Goal: Task Accomplishment & Management: Manage account settings

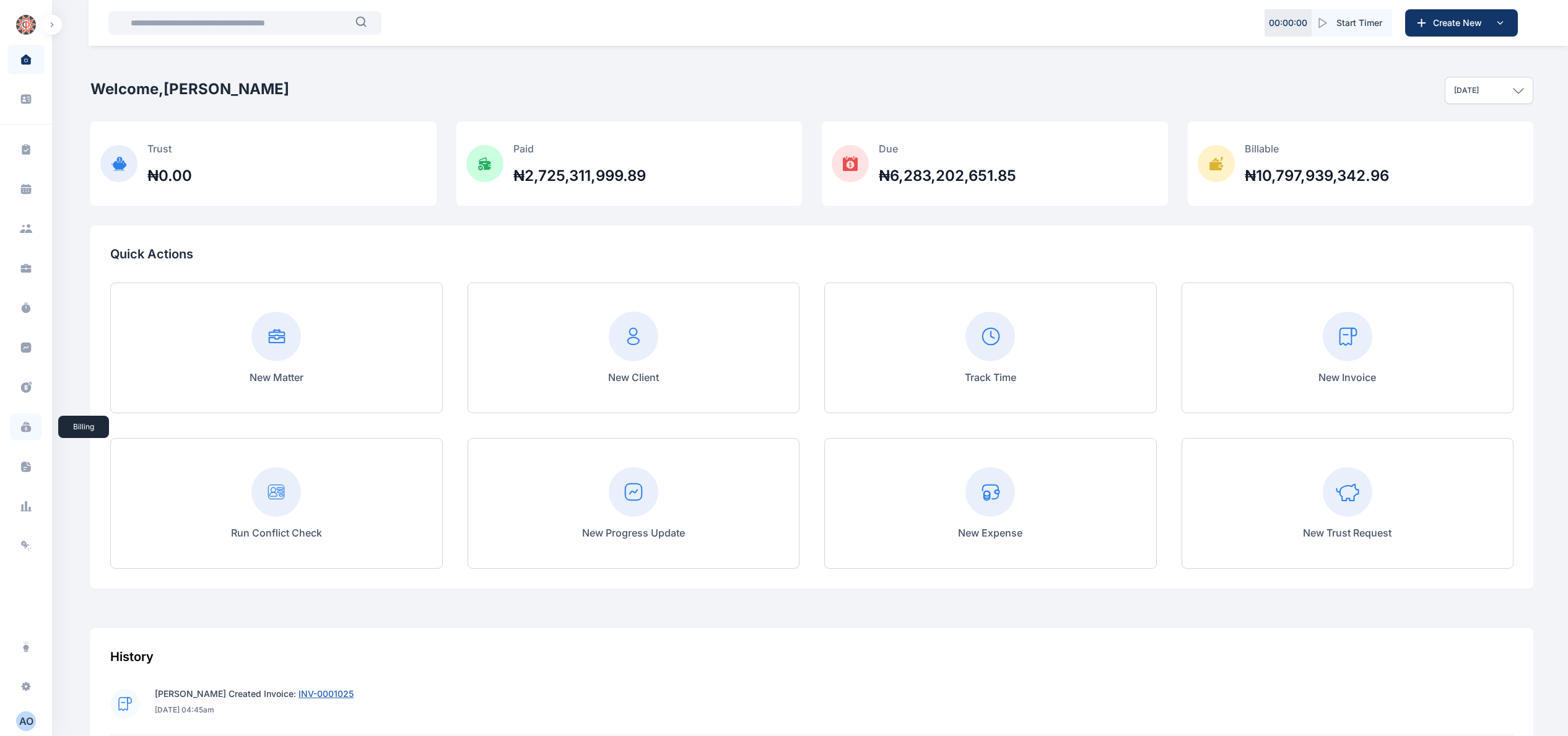
click at [26, 432] on icon at bounding box center [26, 428] width 10 height 7
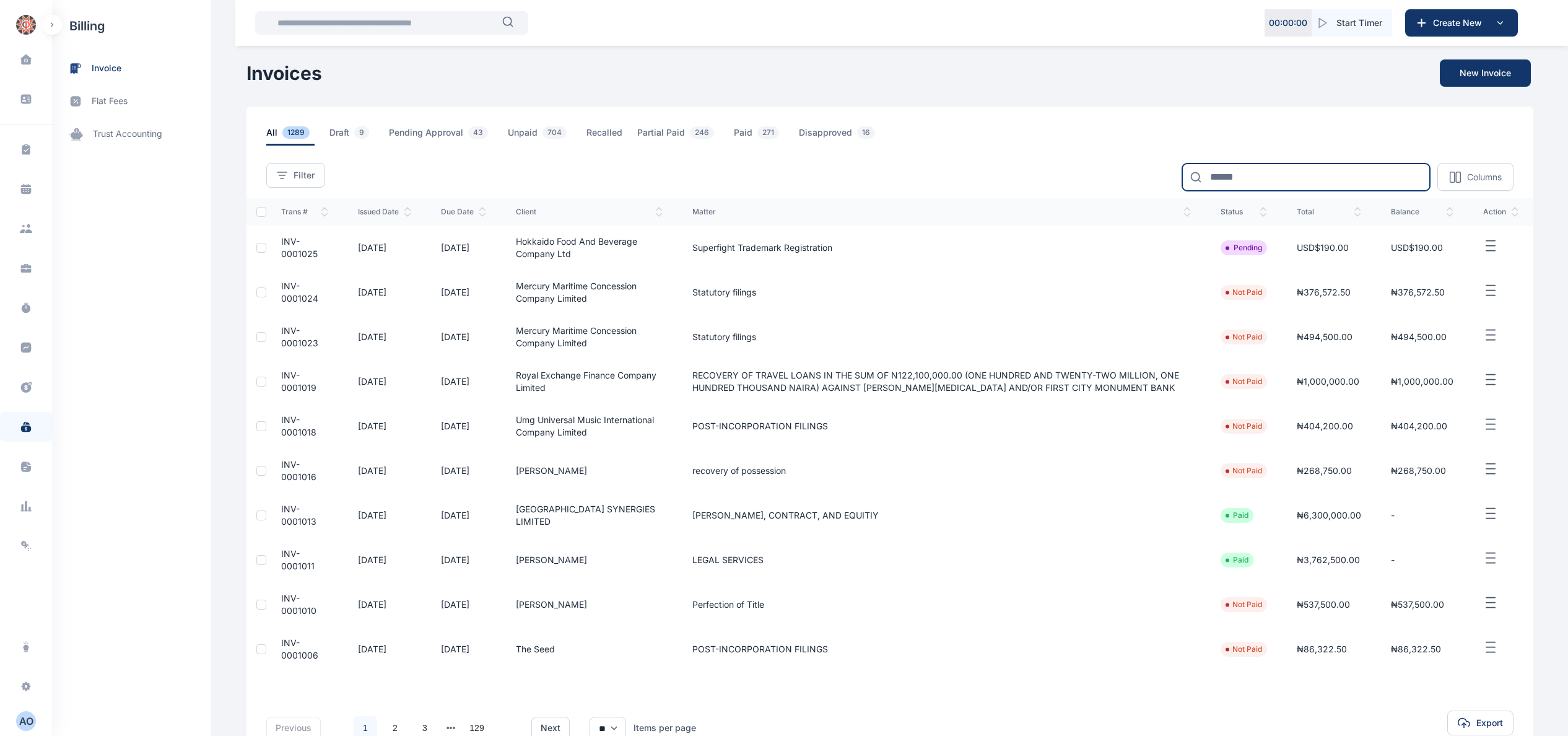
click at [1273, 179] on input at bounding box center [1306, 177] width 248 height 27
type input "*****"
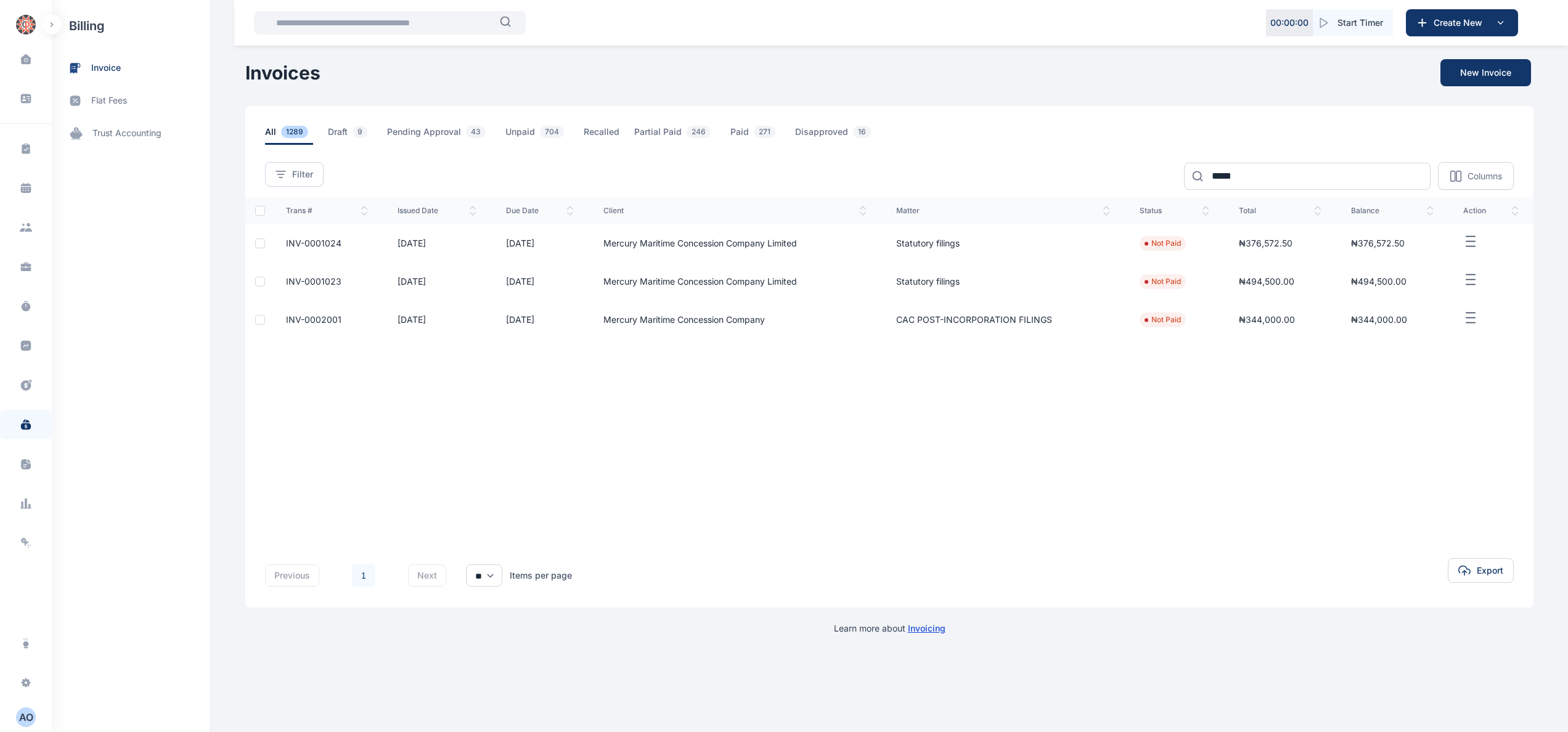
click at [329, 243] on span "INV-0001024" at bounding box center [314, 243] width 56 height 11
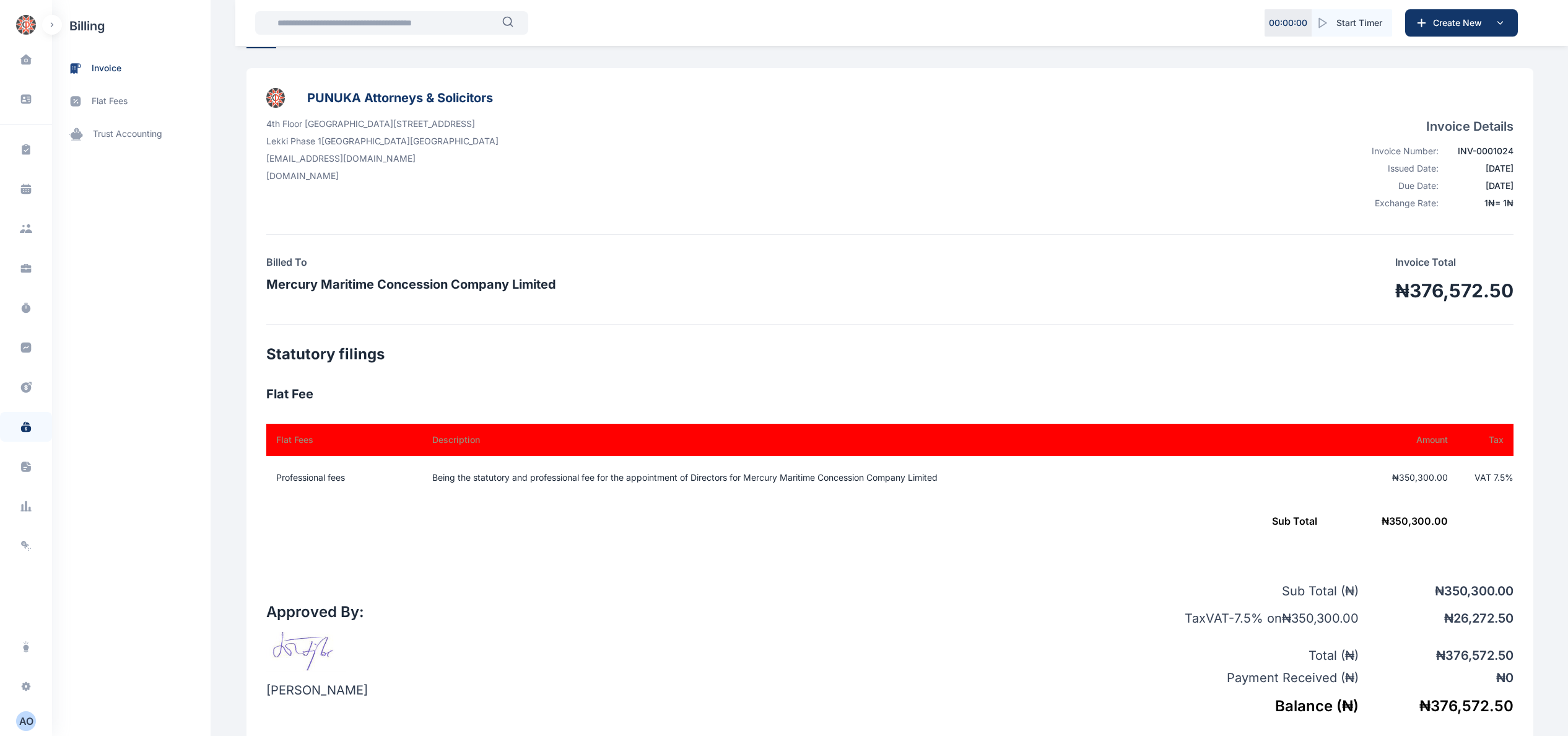
scroll to position [124, 0]
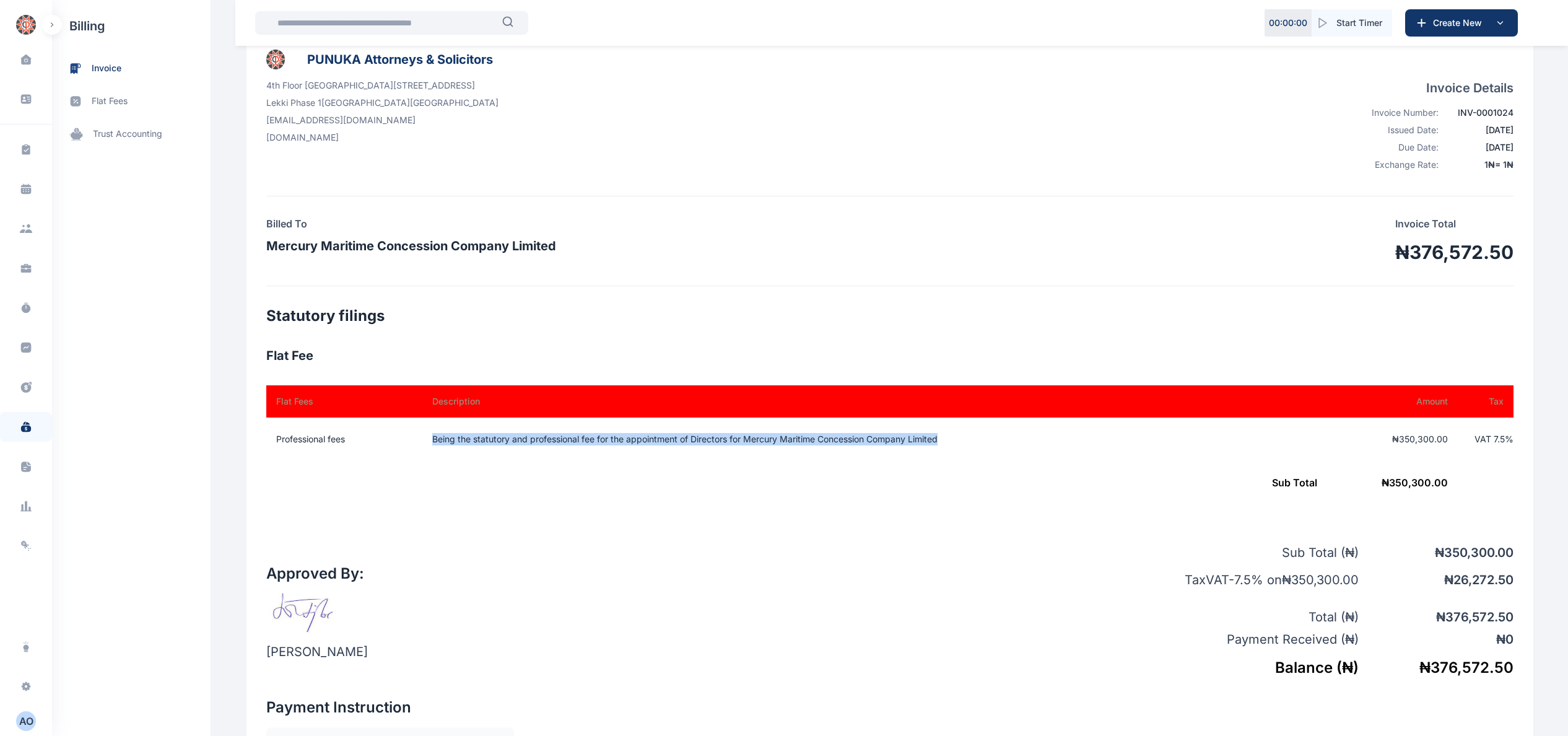
drag, startPoint x: 422, startPoint y: 432, endPoint x: 984, endPoint y: 437, distance: 562.0
click at [984, 437] on td "Being the statutory and professional fee for the appointment of Directors for M…" at bounding box center [873, 439] width 912 height 43
copy td "Being the statutory and professional fee for the appointment of Directors for M…"
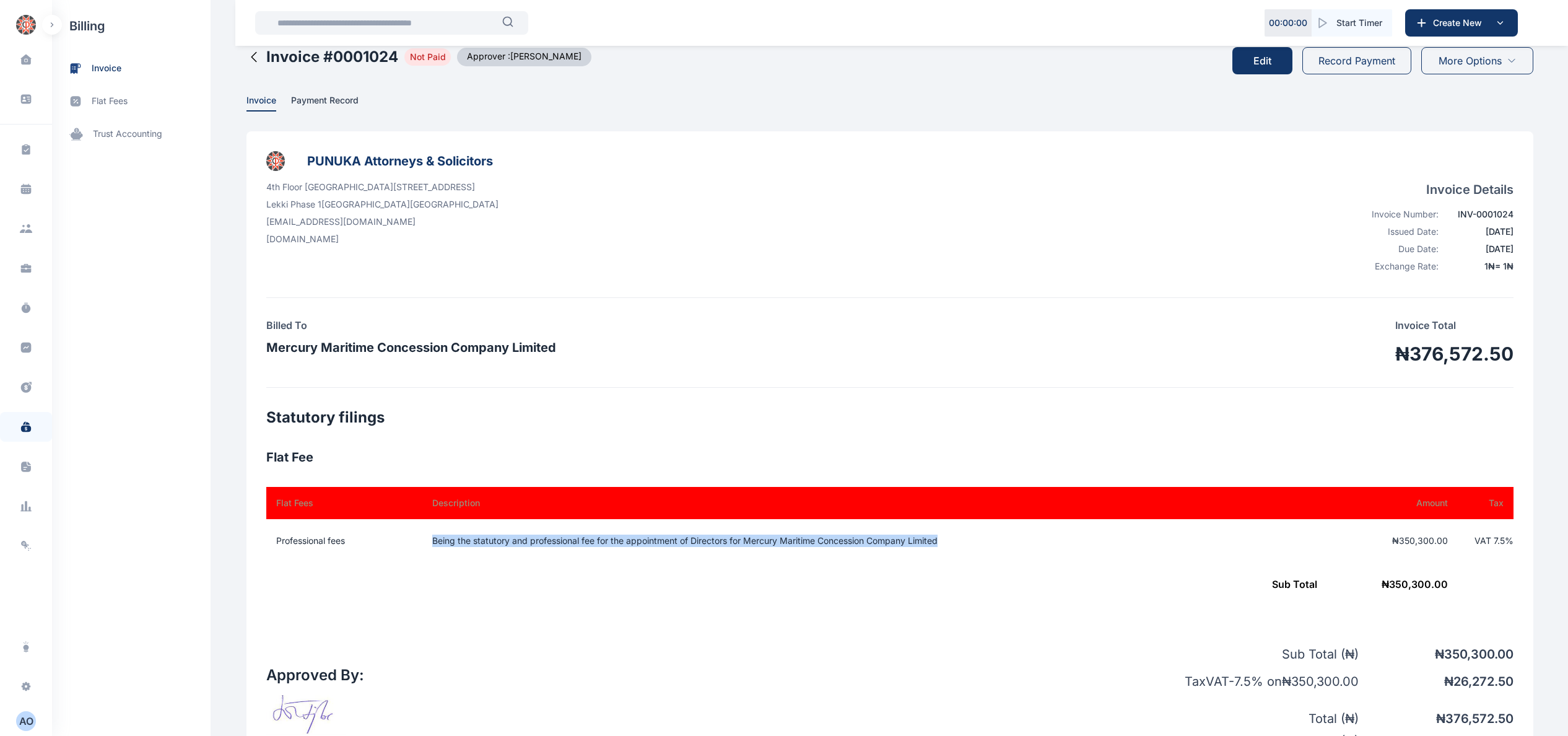
scroll to position [0, 0]
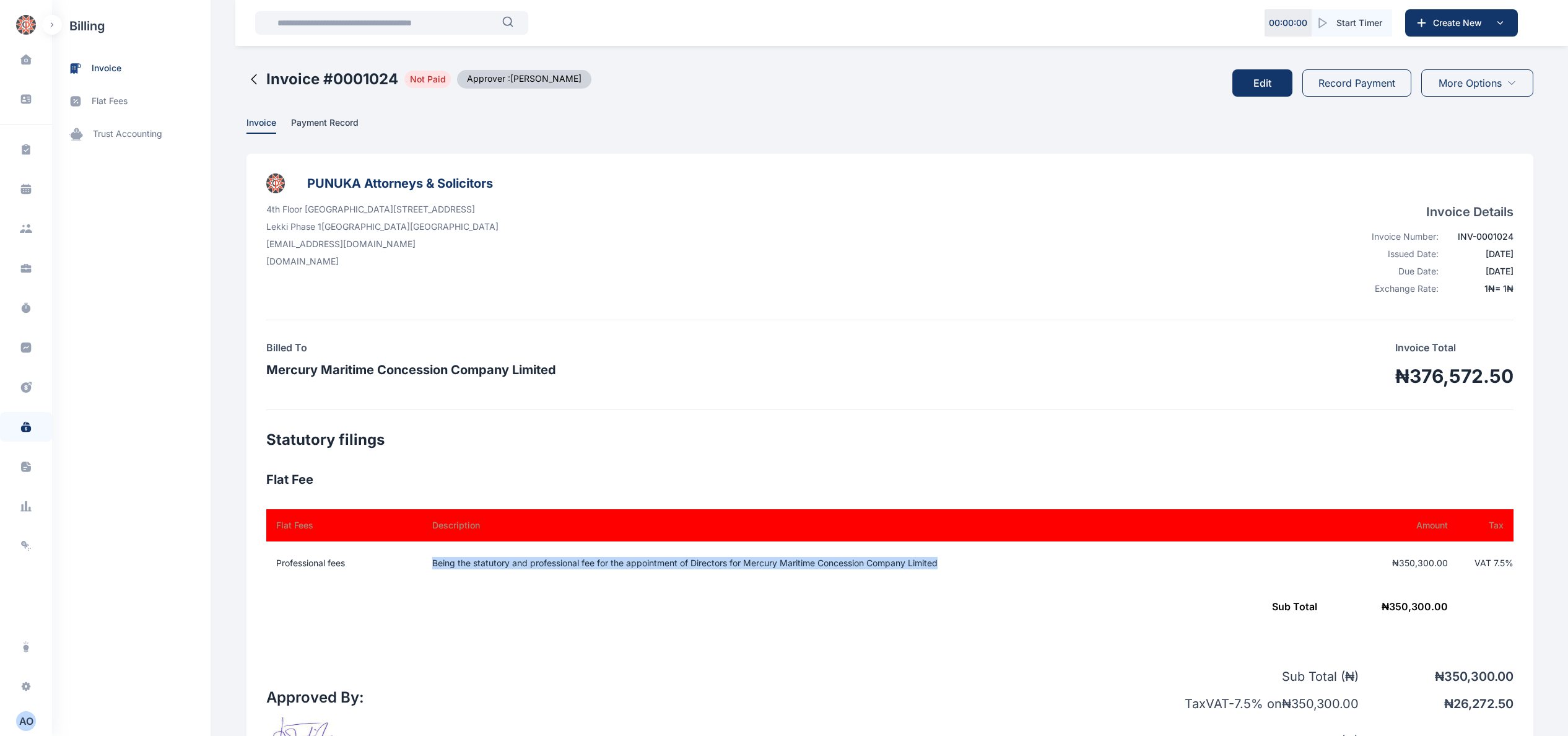
click at [1371, 82] on button "Record Payment" at bounding box center [1357, 83] width 109 height 27
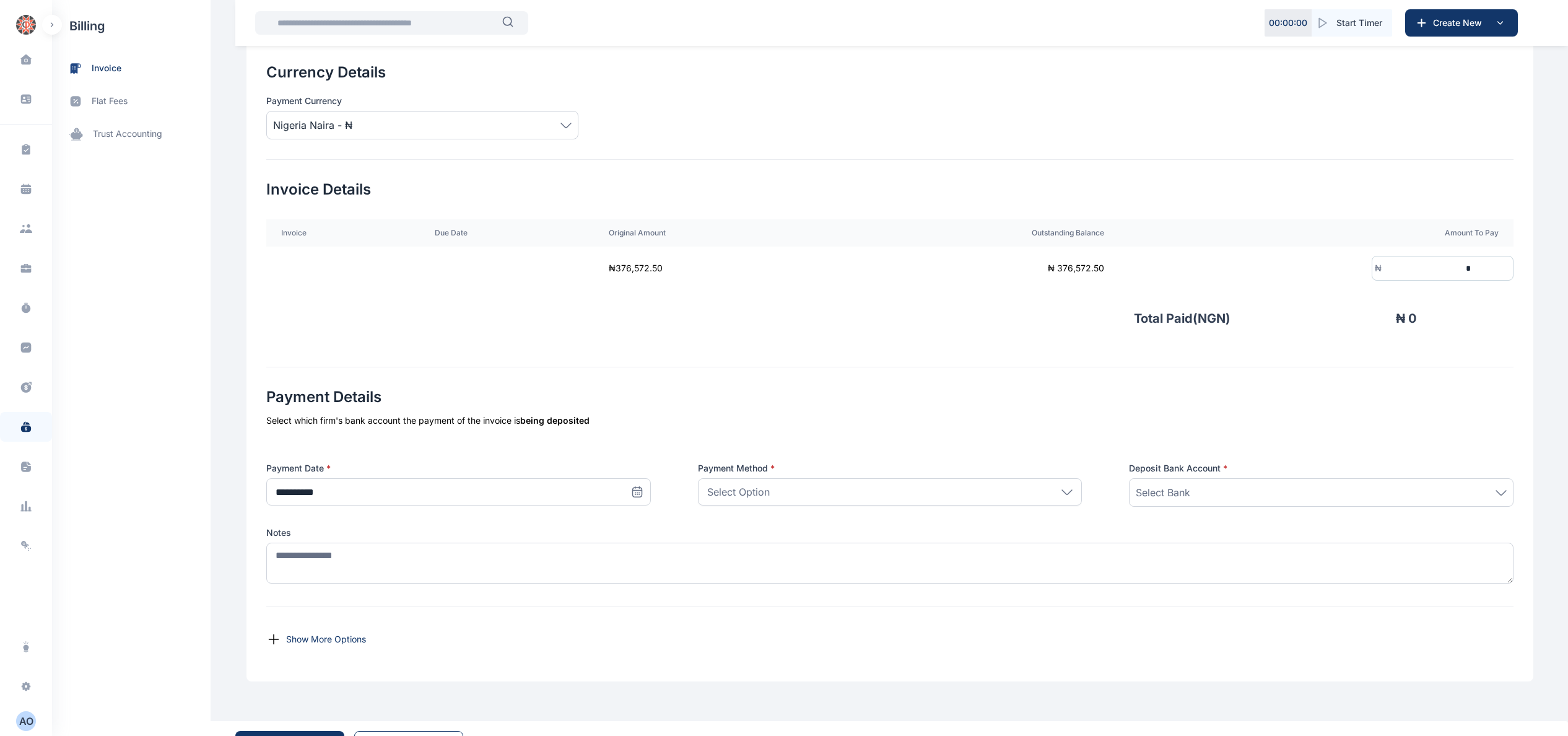
scroll to position [186, 0]
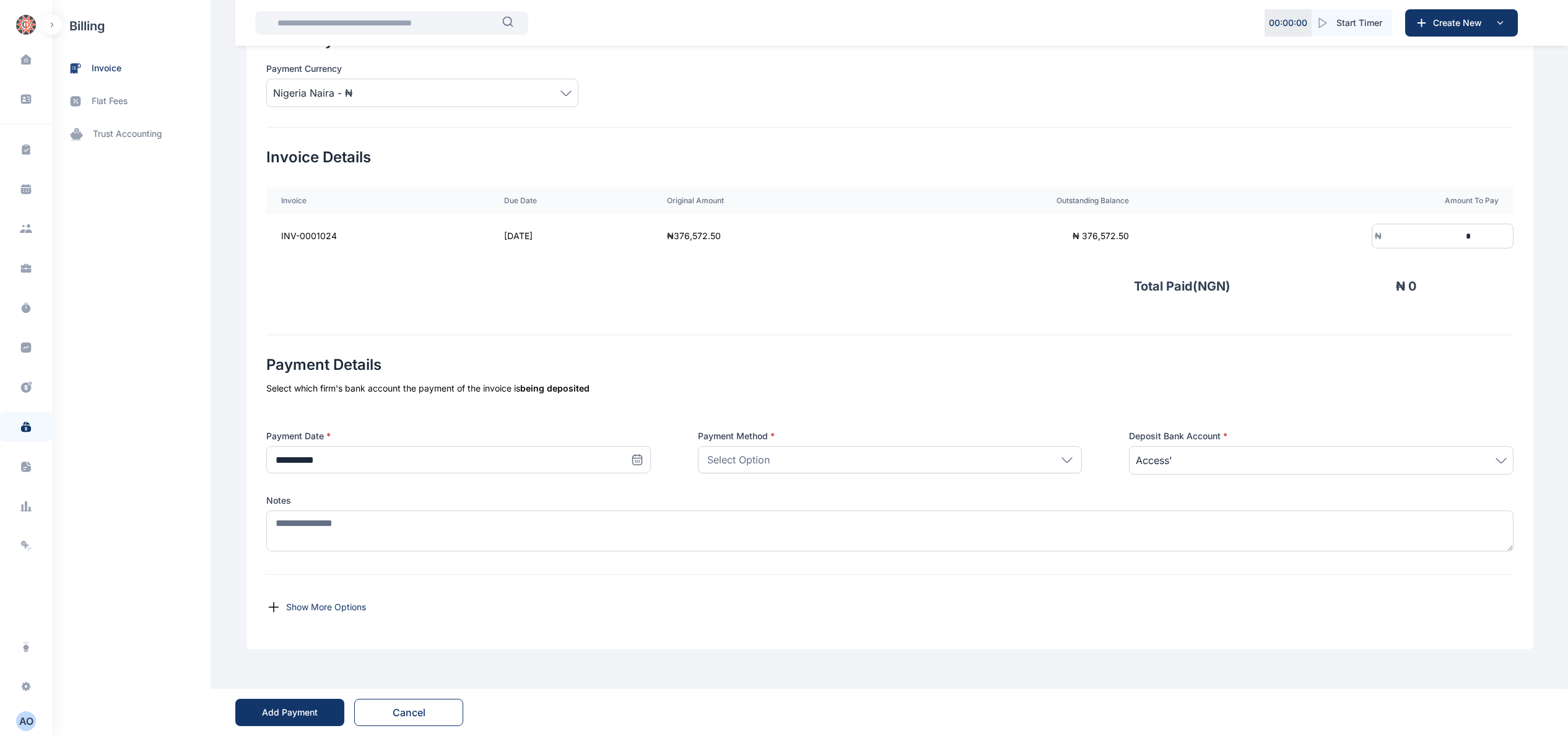
click at [1058, 456] on div "Select Option" at bounding box center [890, 459] width 384 height 27
click at [875, 510] on p "Bank Transfer" at bounding box center [890, 516] width 362 height 12
click at [1473, 233] on input "*" at bounding box center [1427, 236] width 92 height 23
type input "*******"
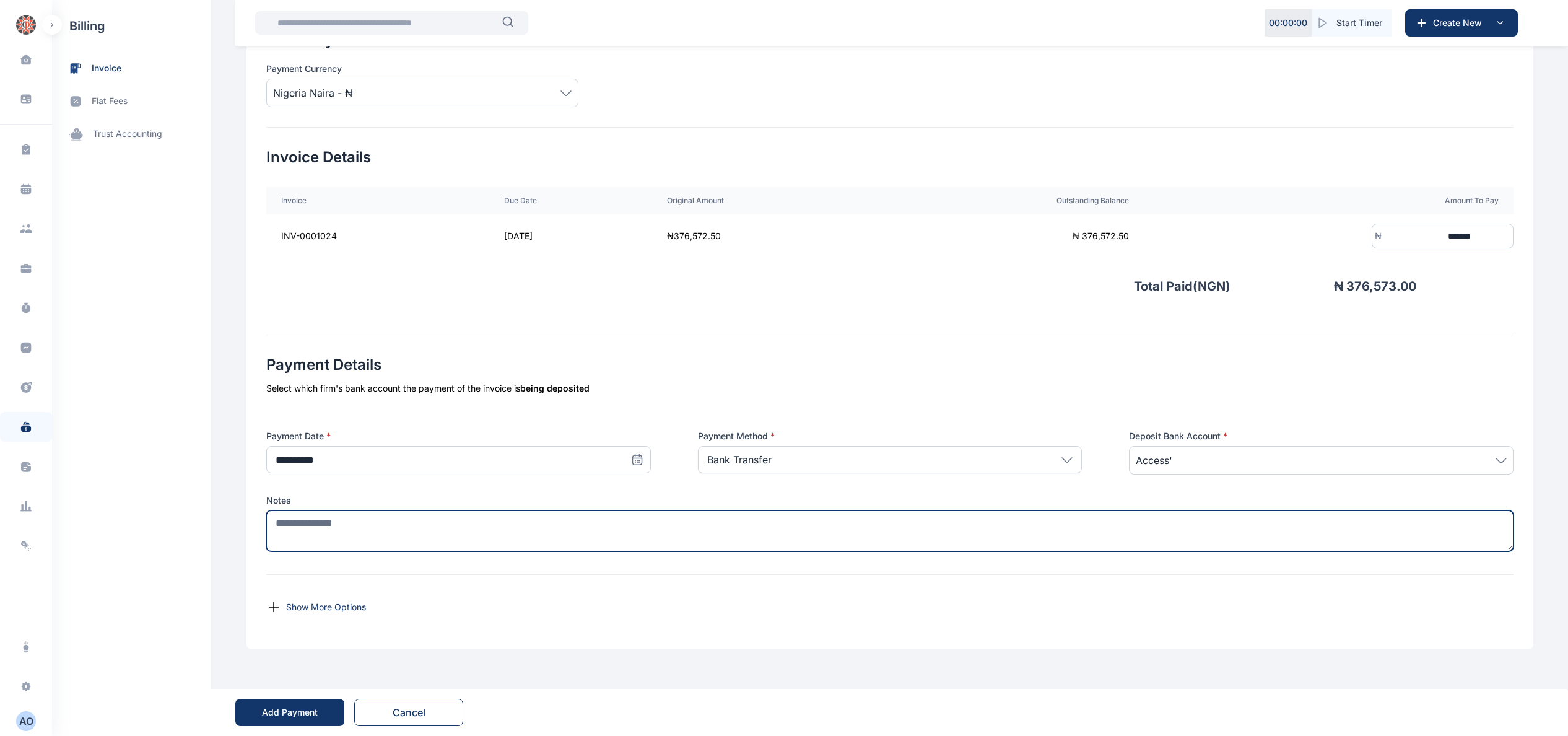
click at [784, 535] on textarea at bounding box center [890, 531] width 1247 height 41
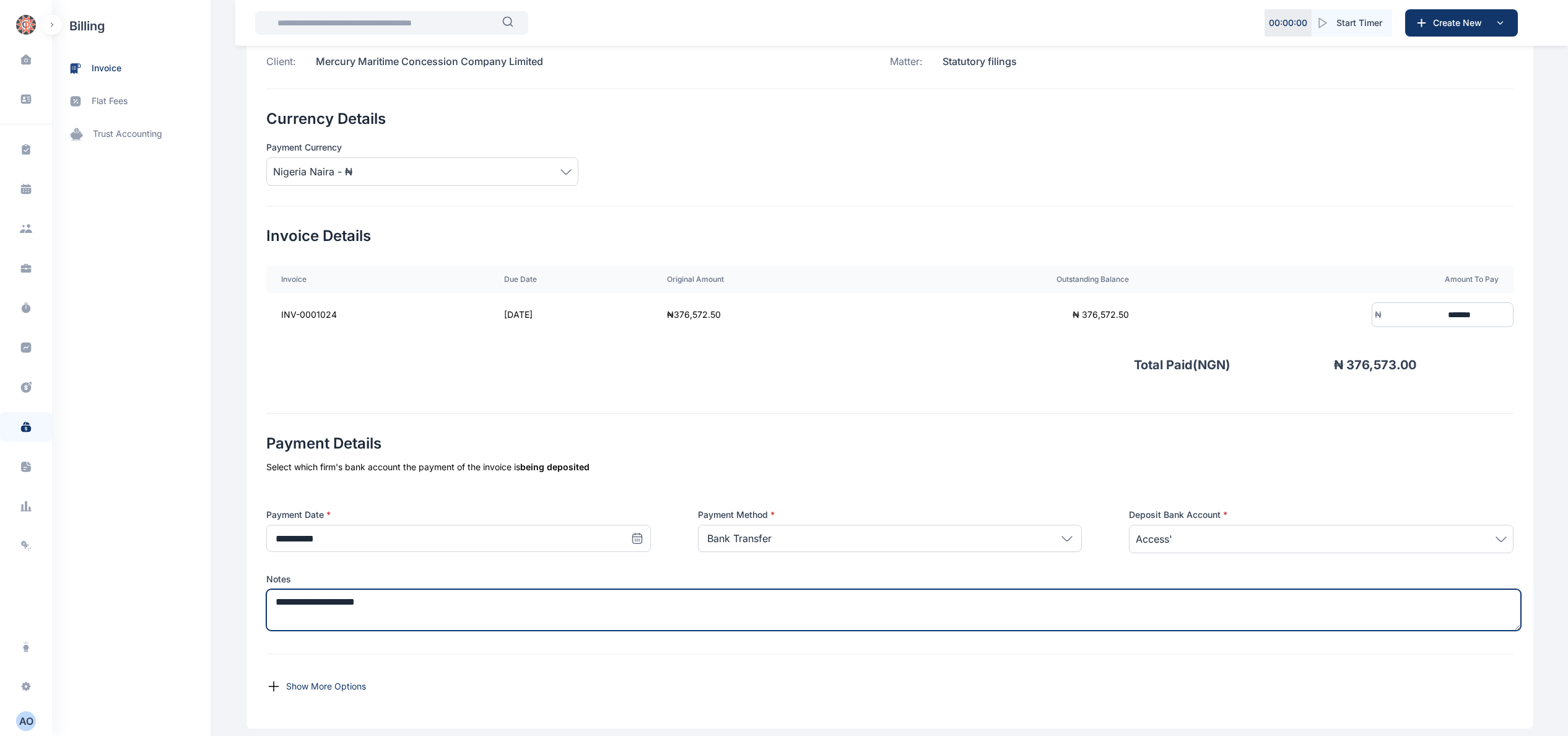
scroll to position [0, 0]
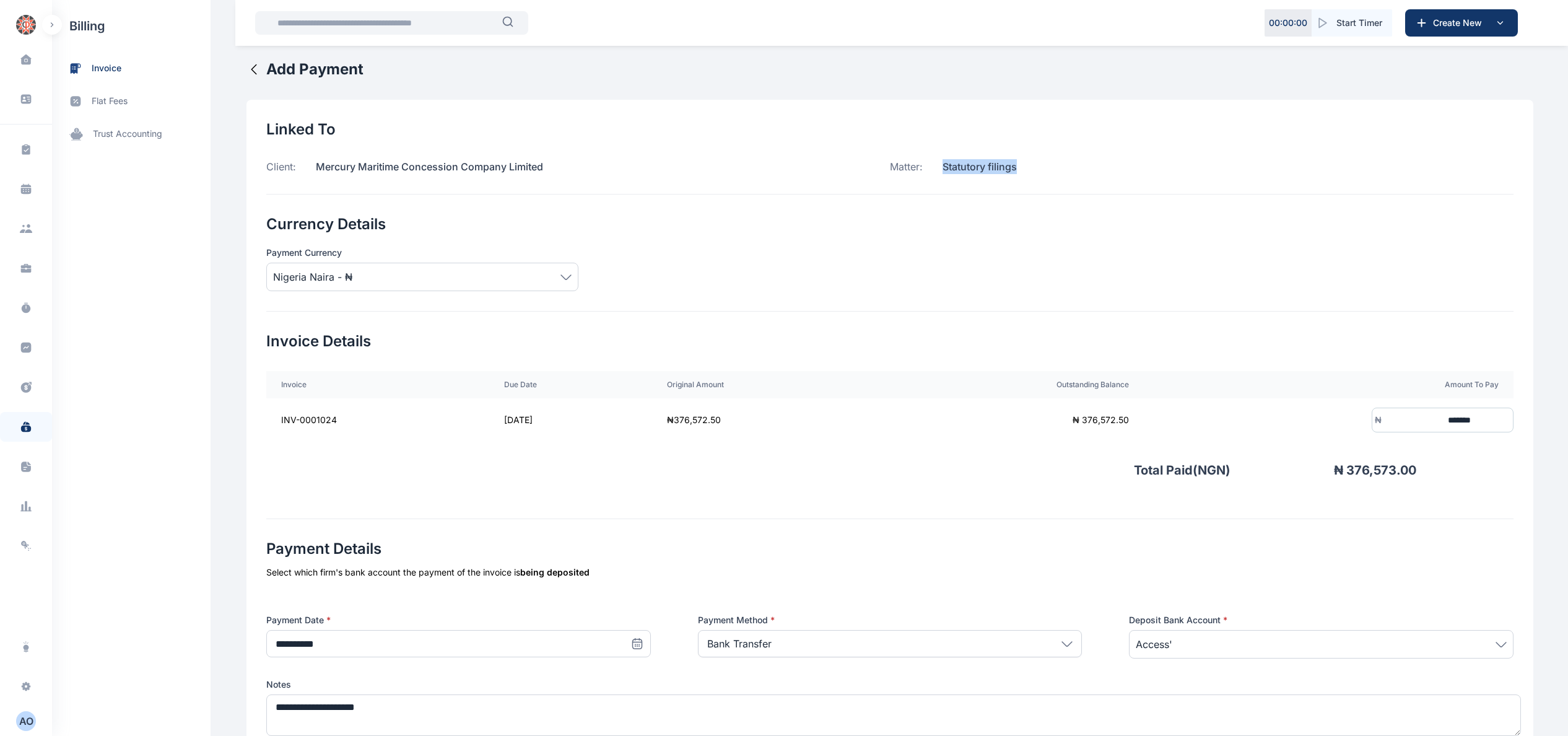
drag, startPoint x: 942, startPoint y: 164, endPoint x: 1119, endPoint y: 164, distance: 177.0
click at [1119, 164] on div "Matter: Statutory filings" at bounding box center [1201, 167] width 624 height 15
copy p "Statutory filings"
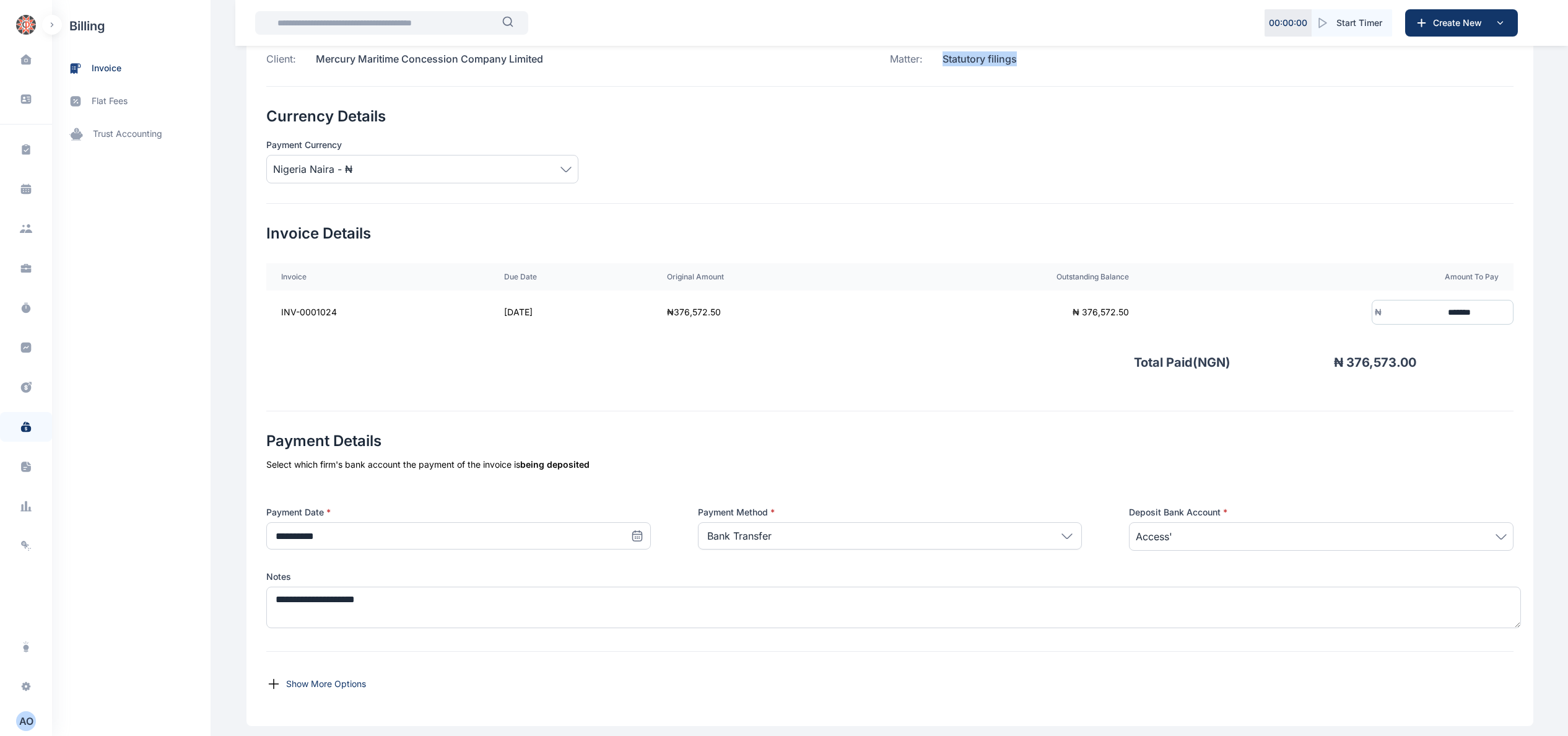
scroll to position [186, 0]
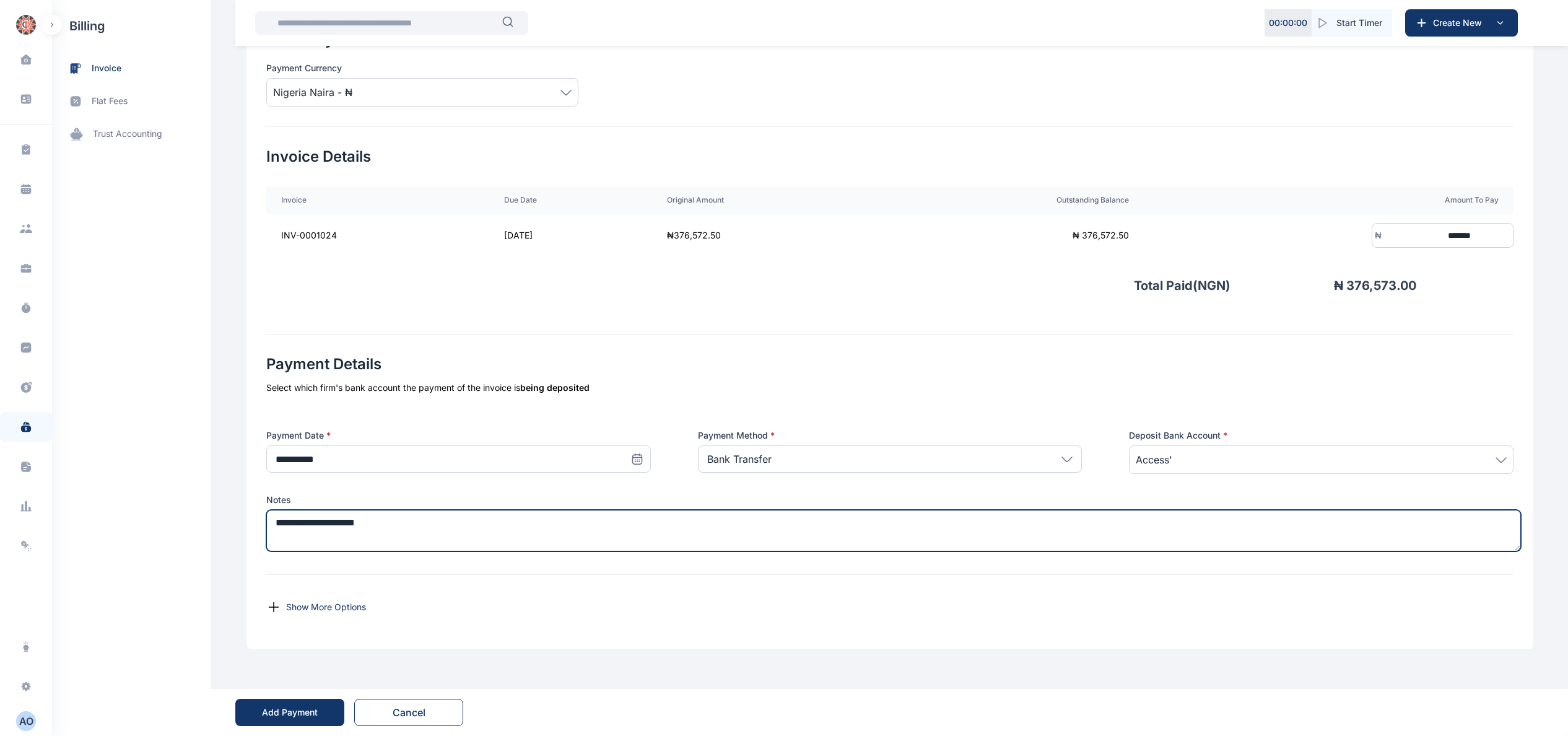
click at [491, 525] on textarea "**********" at bounding box center [894, 531] width 1255 height 42
paste textarea "**********"
type textarea "**********"
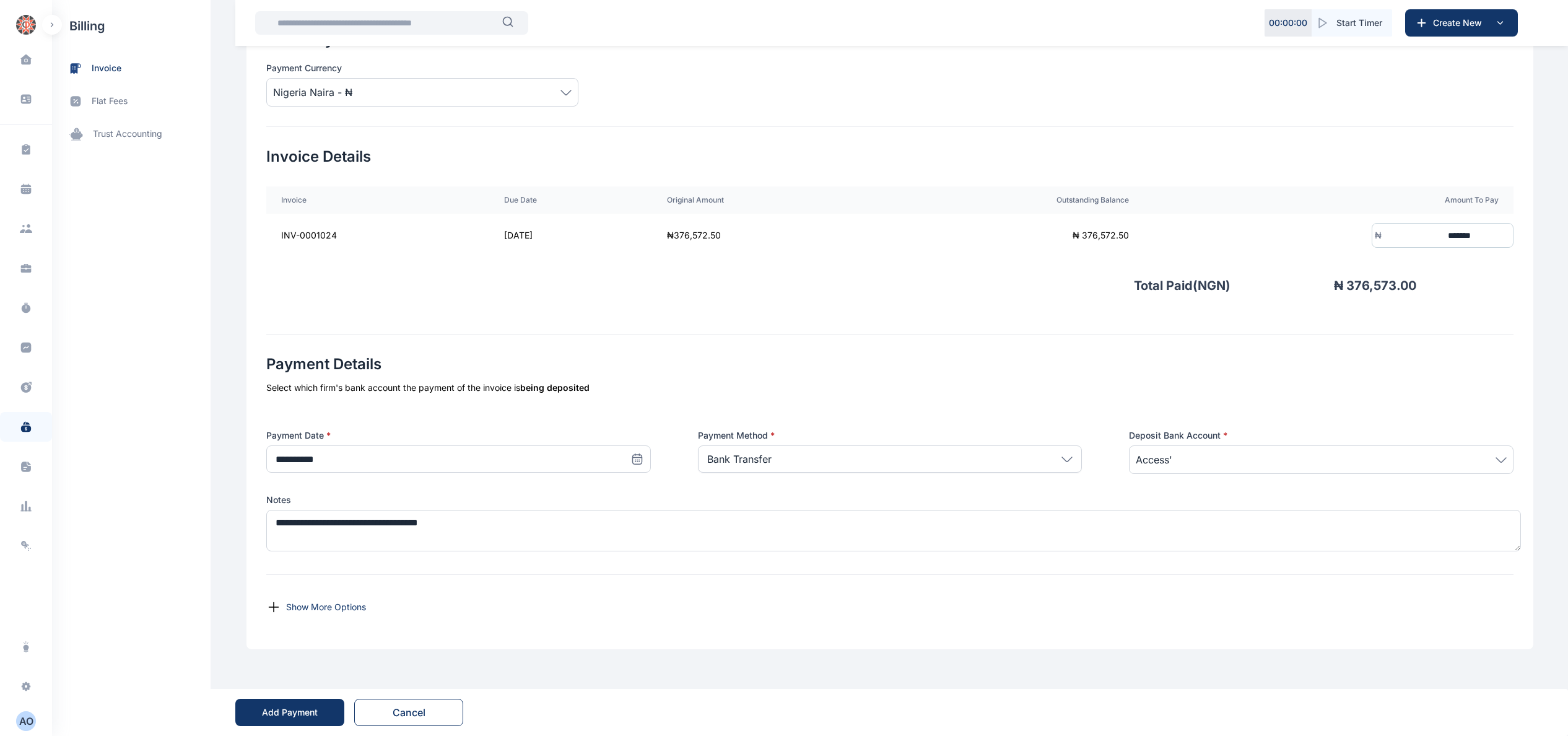
click at [302, 721] on button "Add Payment" at bounding box center [290, 713] width 109 height 27
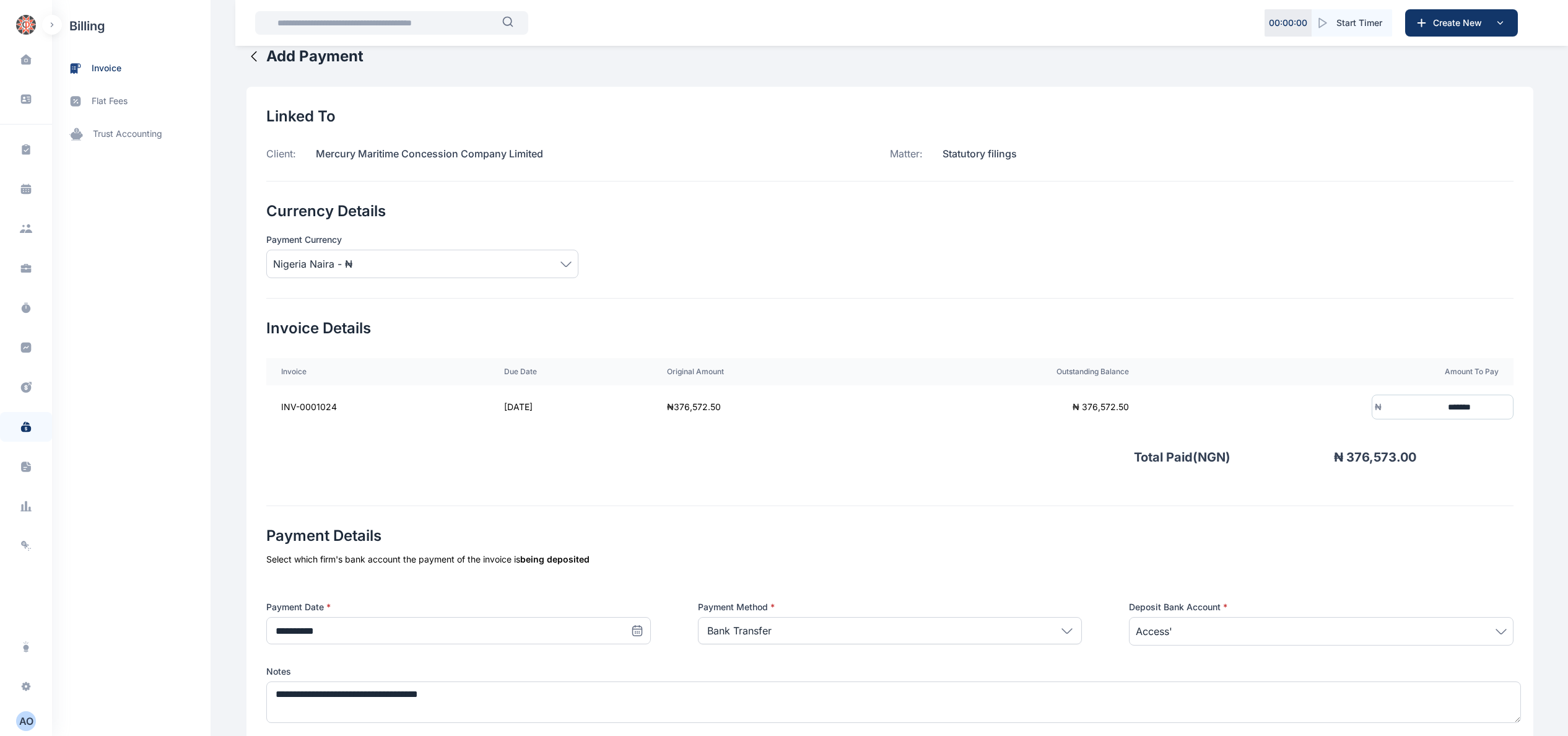
scroll to position [0, 0]
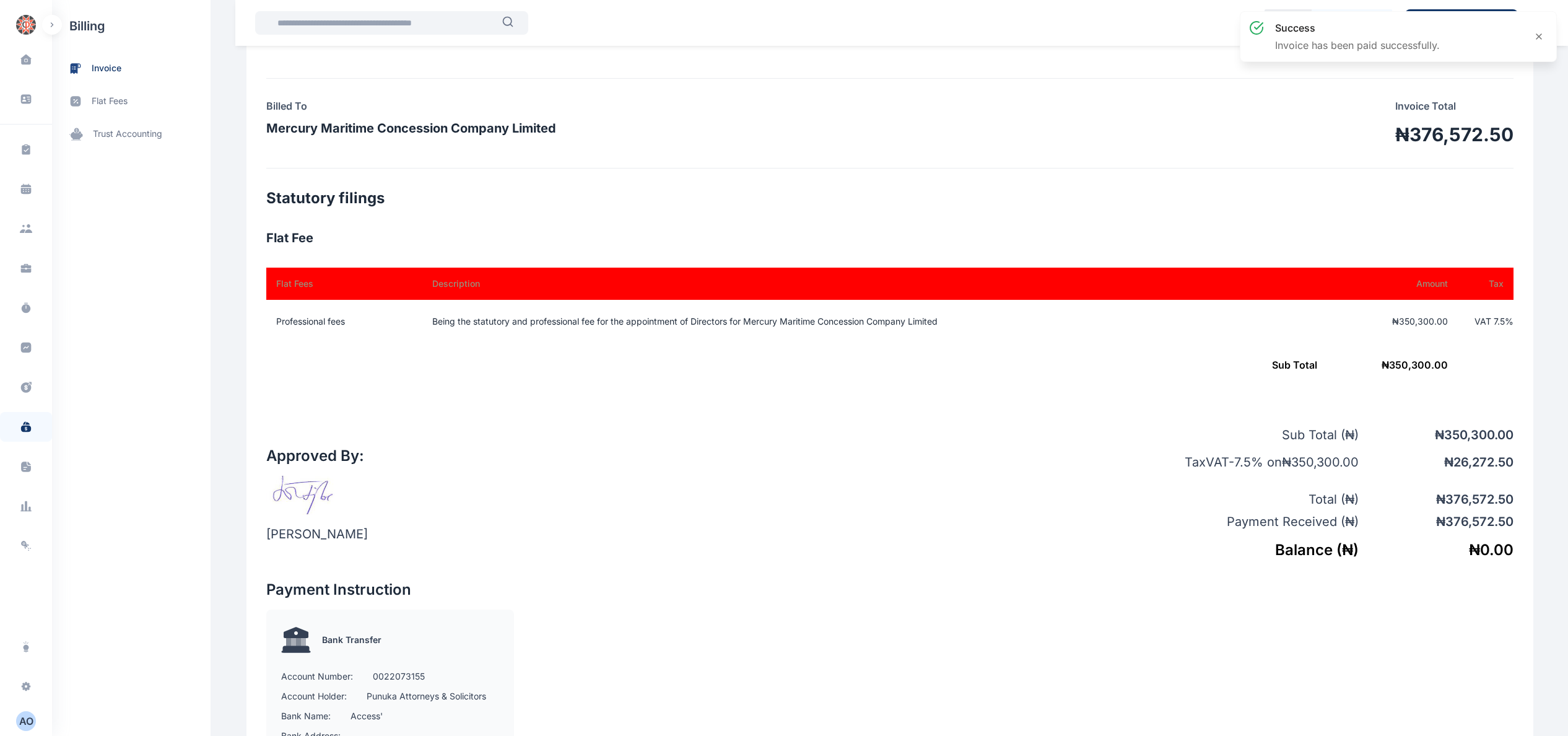
scroll to position [248, 0]
